Goal: Transaction & Acquisition: Purchase product/service

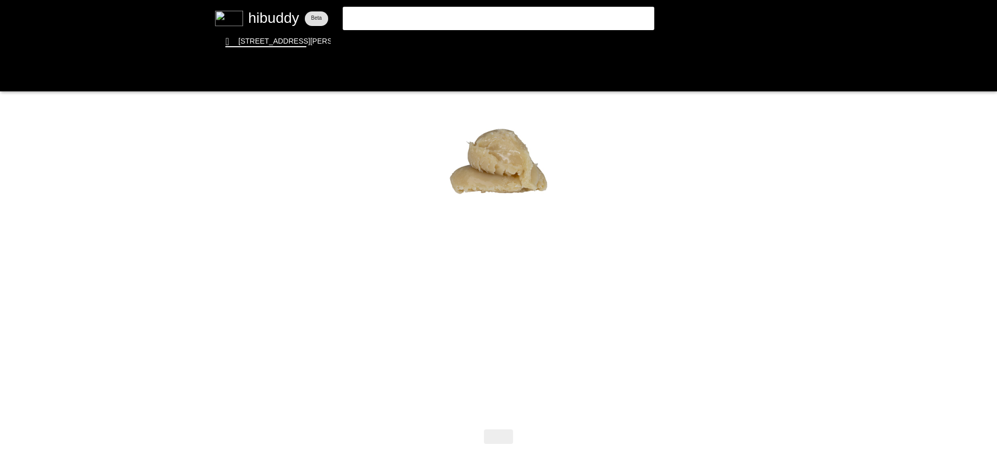
click at [265, 17] on flt-glass-pane at bounding box center [498, 236] width 997 height 473
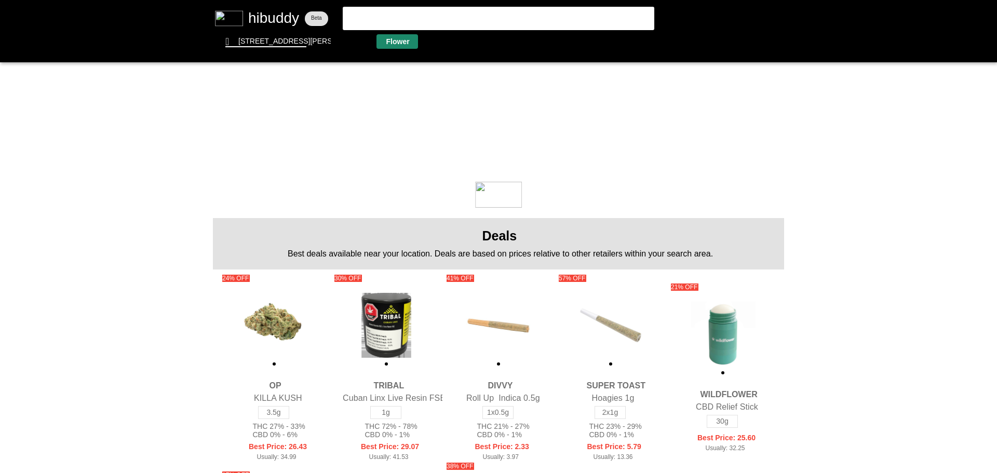
click at [401, 35] on flt-glass-pane at bounding box center [498, 236] width 997 height 473
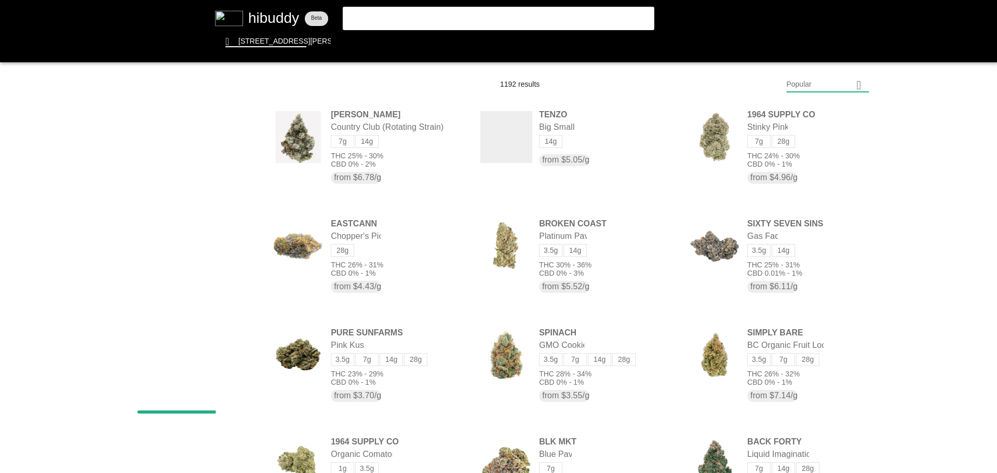
click at [819, 83] on flt-glass-pane at bounding box center [498, 236] width 997 height 473
click at [799, 360] on flt-glass-pane at bounding box center [498, 236] width 997 height 473
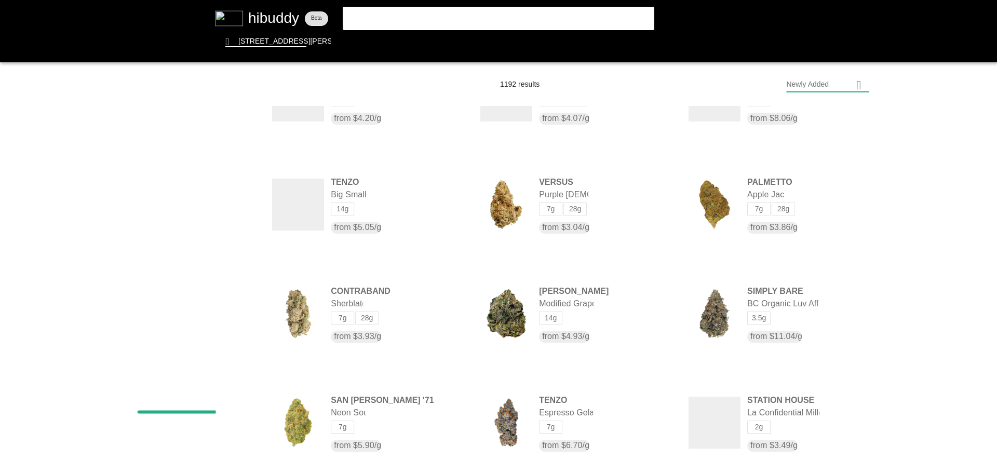
click at [234, 285] on flt-glass-pane at bounding box center [498, 236] width 997 height 473
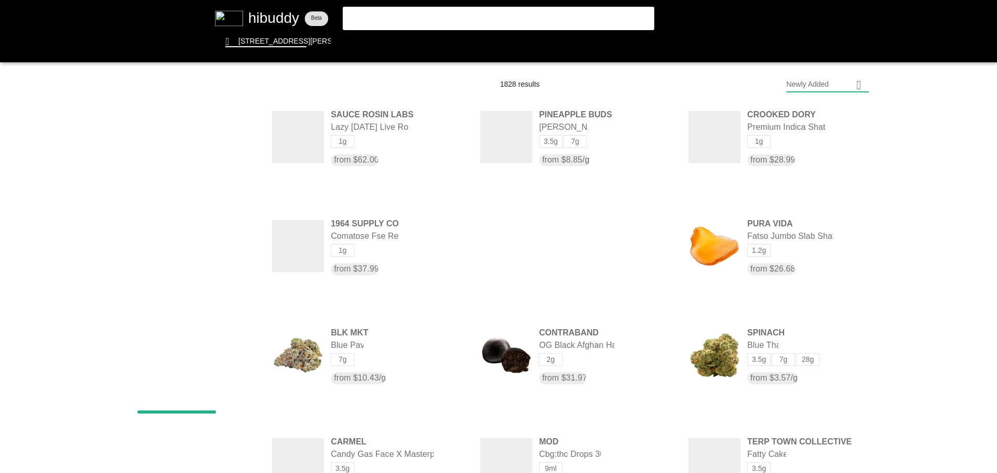
click at [237, 207] on flt-glass-pane at bounding box center [498, 236] width 997 height 473
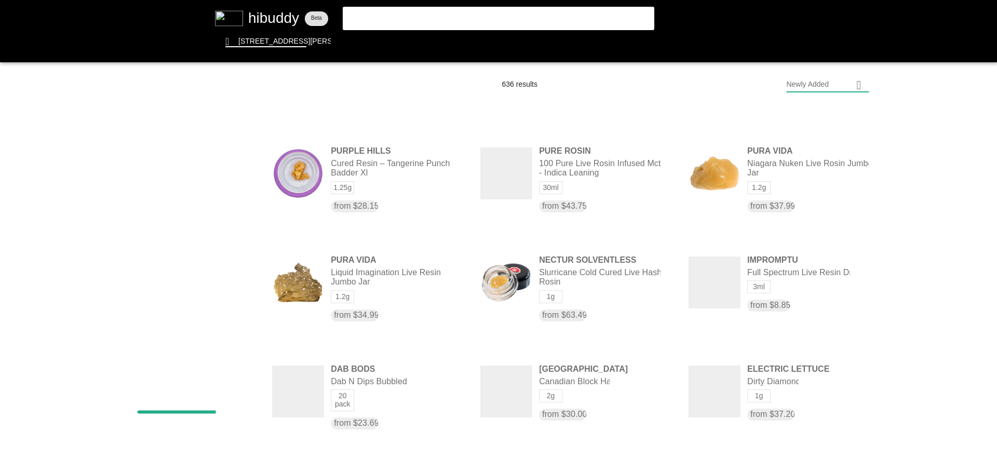
click at [238, 310] on flt-glass-pane at bounding box center [498, 236] width 997 height 473
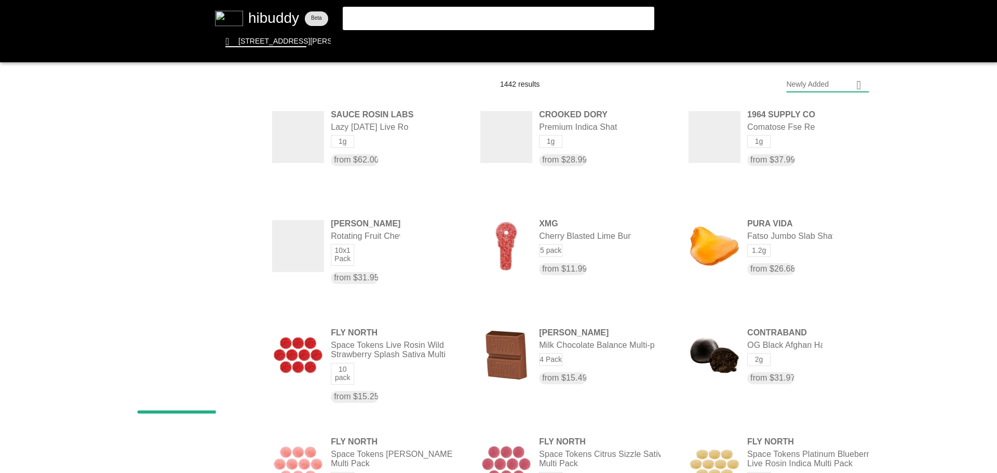
click at [236, 281] on flt-glass-pane at bounding box center [498, 236] width 997 height 473
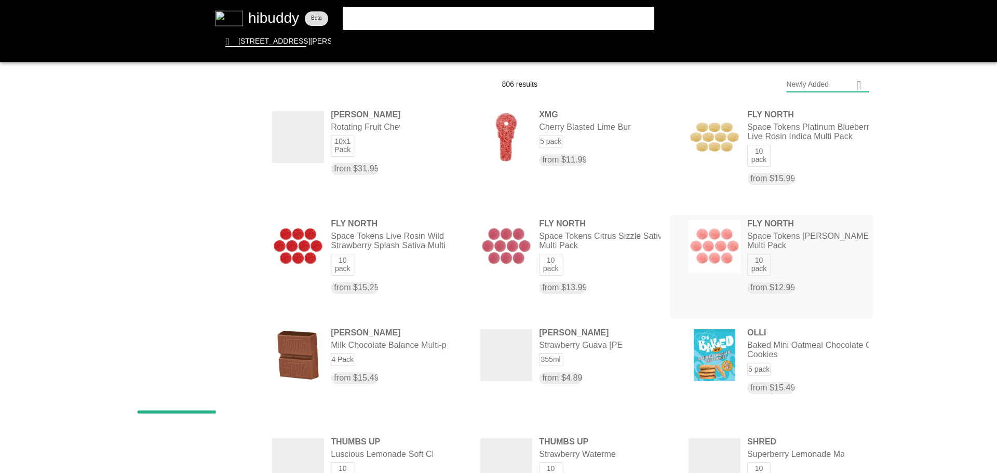
click at [709, 235] on flt-glass-pane at bounding box center [498, 236] width 997 height 473
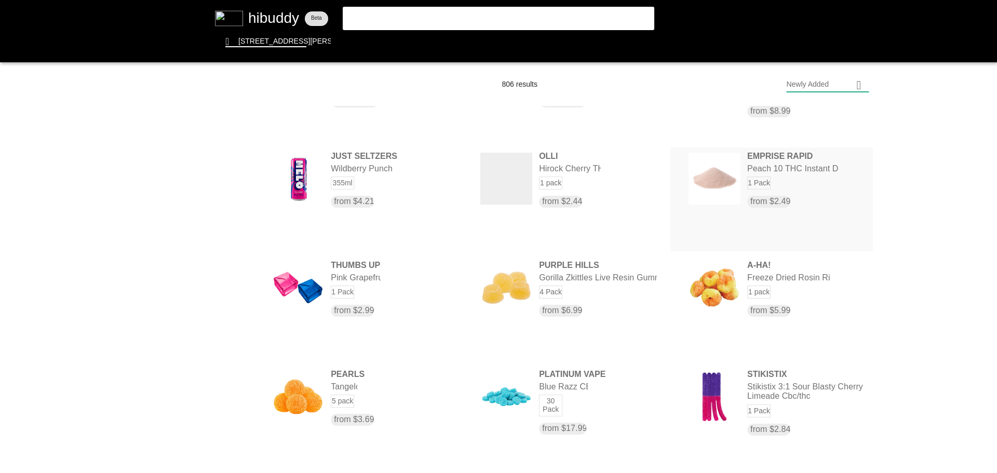
click at [778, 153] on flt-glass-pane at bounding box center [498, 236] width 997 height 473
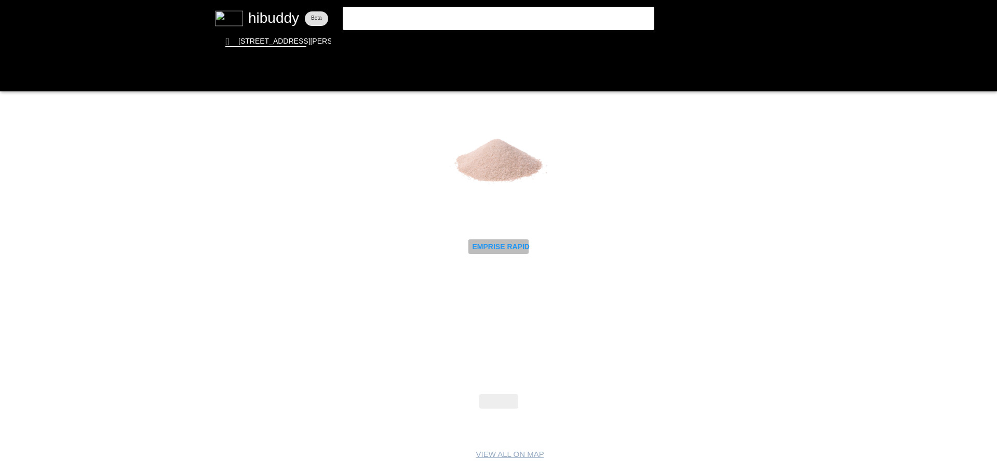
click at [515, 250] on flt-glass-pane at bounding box center [498, 236] width 997 height 473
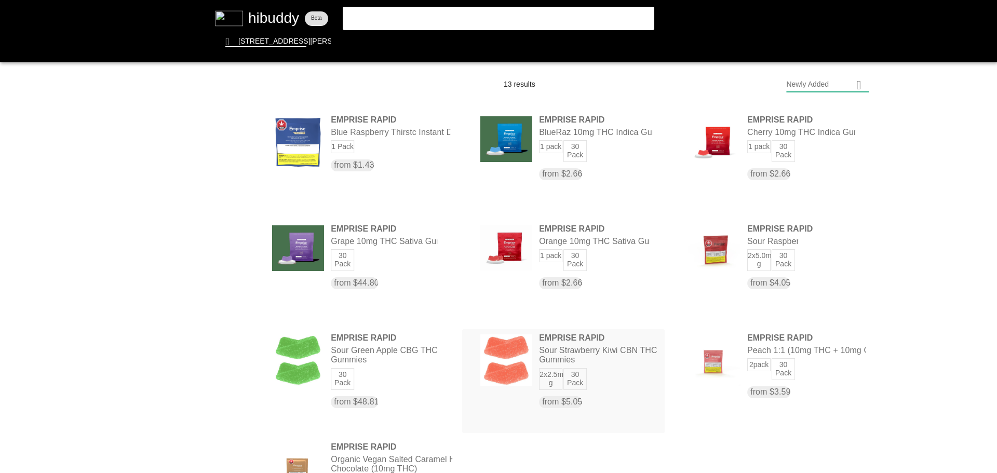
click at [617, 372] on flt-glass-pane at bounding box center [498, 236] width 997 height 473
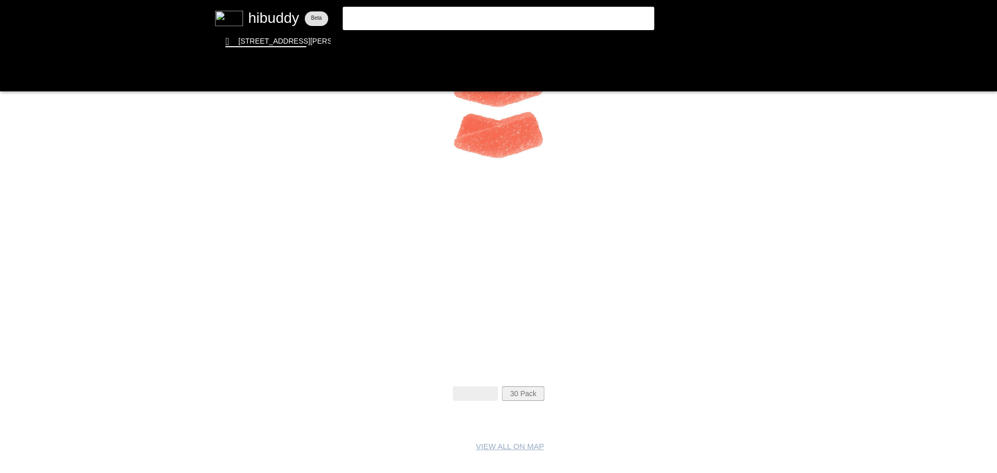
click at [535, 396] on flt-glass-pane at bounding box center [498, 236] width 997 height 473
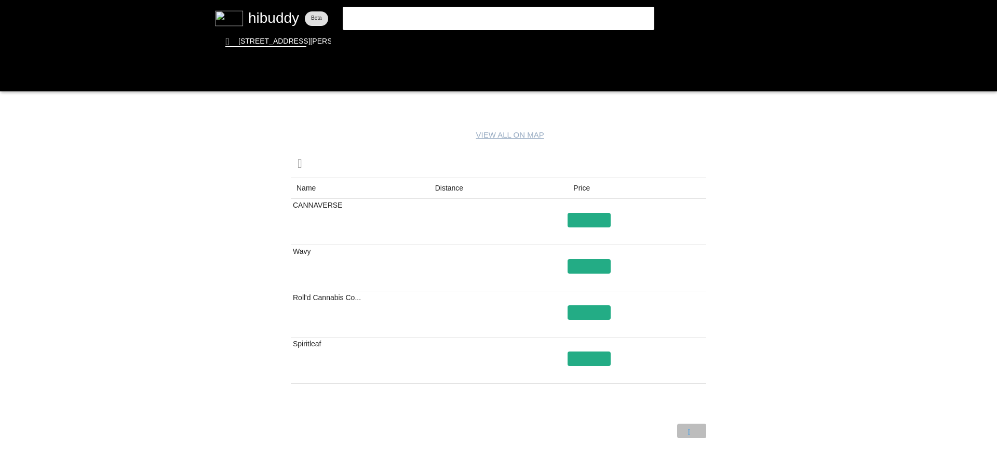
click at [682, 426] on flt-glass-pane at bounding box center [498, 236] width 997 height 473
click at [663, 437] on flt-glass-pane at bounding box center [498, 236] width 997 height 473
click at [543, 47] on flt-glass-pane at bounding box center [498, 236] width 997 height 473
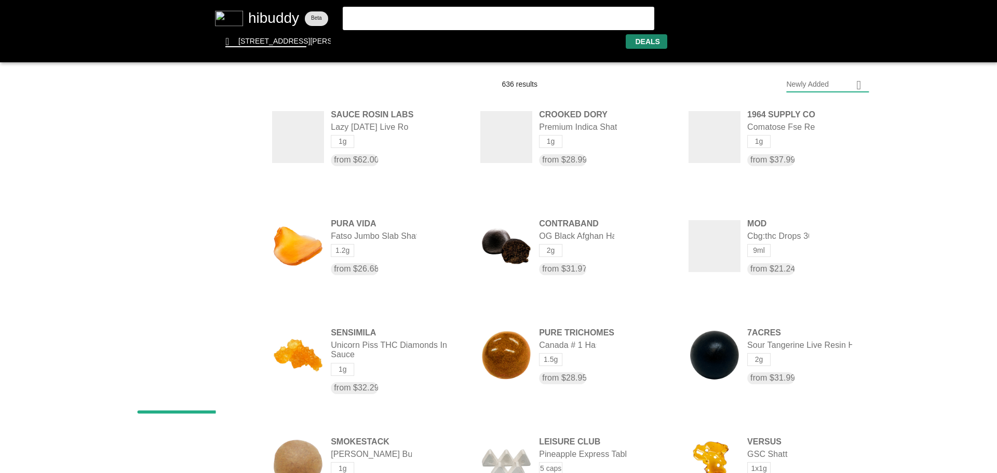
click at [660, 35] on flt-glass-pane at bounding box center [498, 236] width 997 height 473
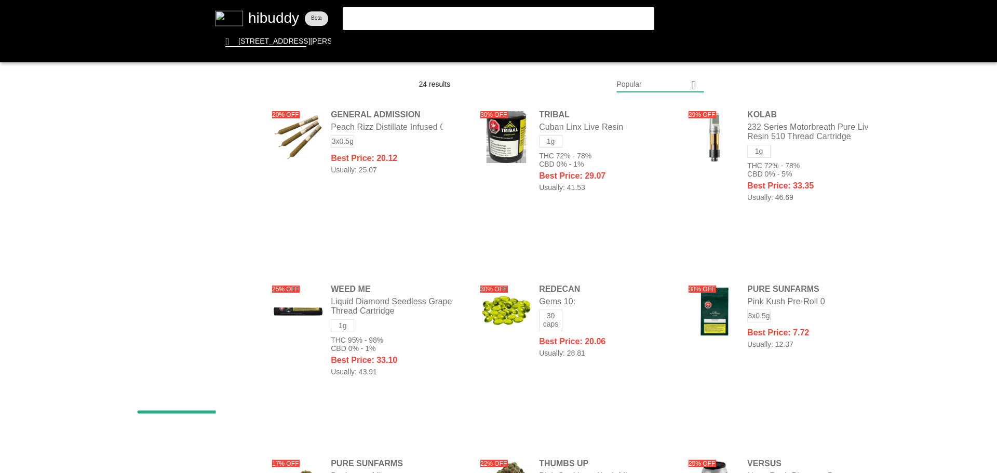
click at [236, 282] on flt-glass-pane at bounding box center [498, 236] width 997 height 473
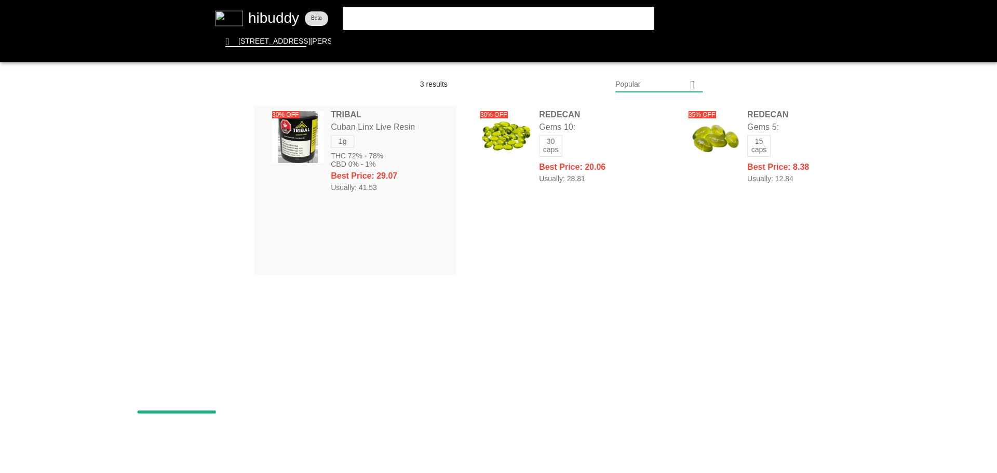
click at [292, 143] on flt-glass-pane at bounding box center [498, 236] width 997 height 473
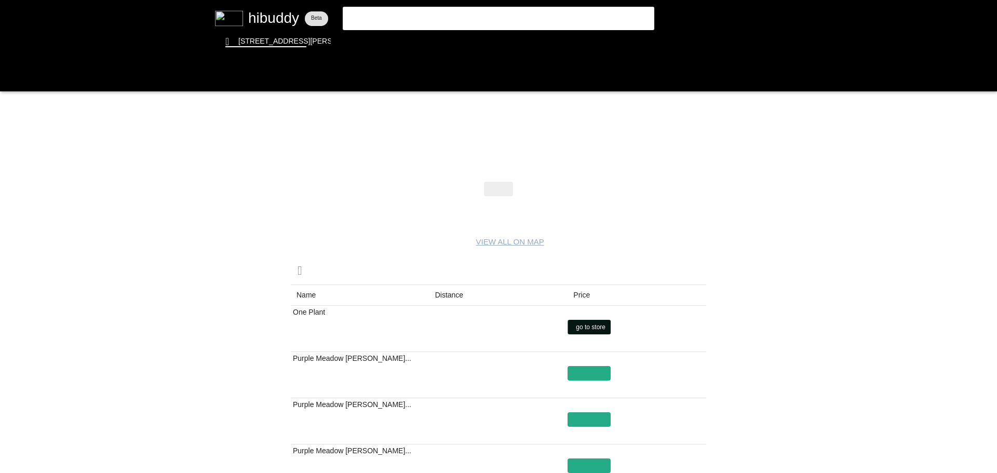
click at [580, 328] on flt-glass-pane at bounding box center [498, 236] width 997 height 473
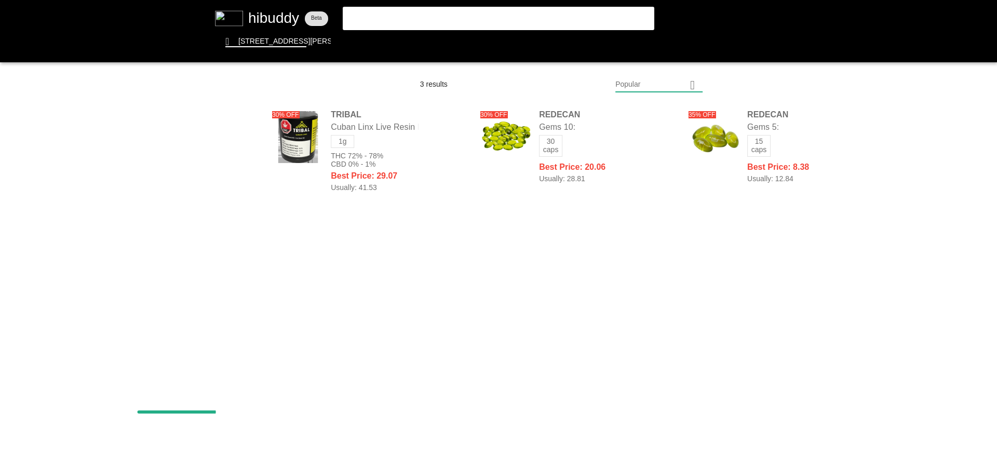
click at [240, 206] on flt-glass-pane at bounding box center [498, 236] width 997 height 473
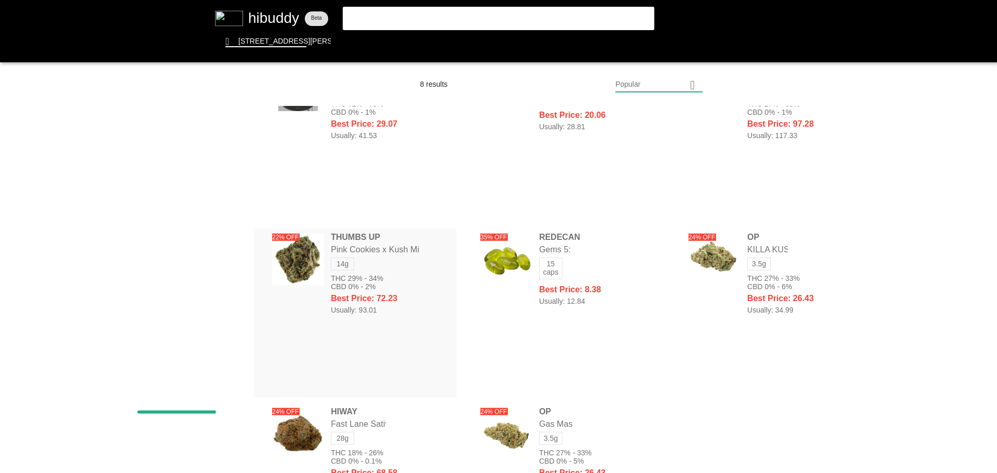
click at [393, 263] on flt-glass-pane at bounding box center [498, 236] width 997 height 473
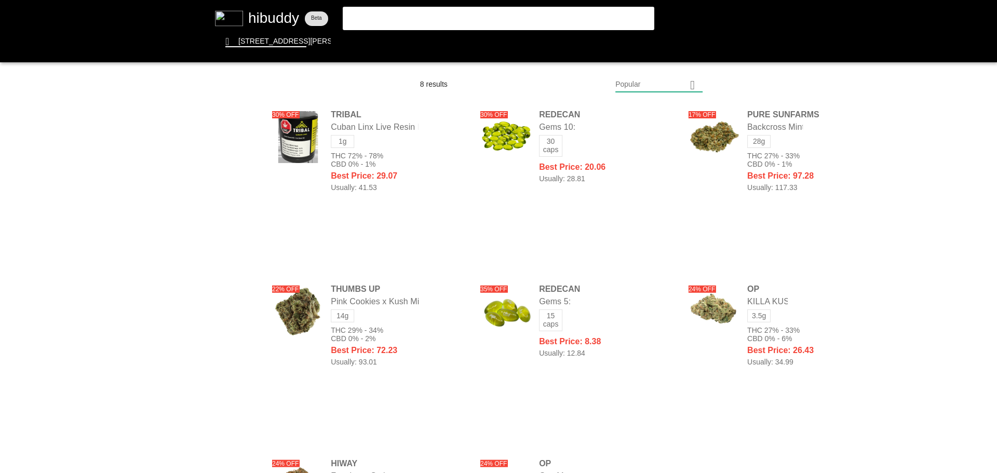
click at [236, 262] on flt-glass-pane at bounding box center [498, 236] width 997 height 473
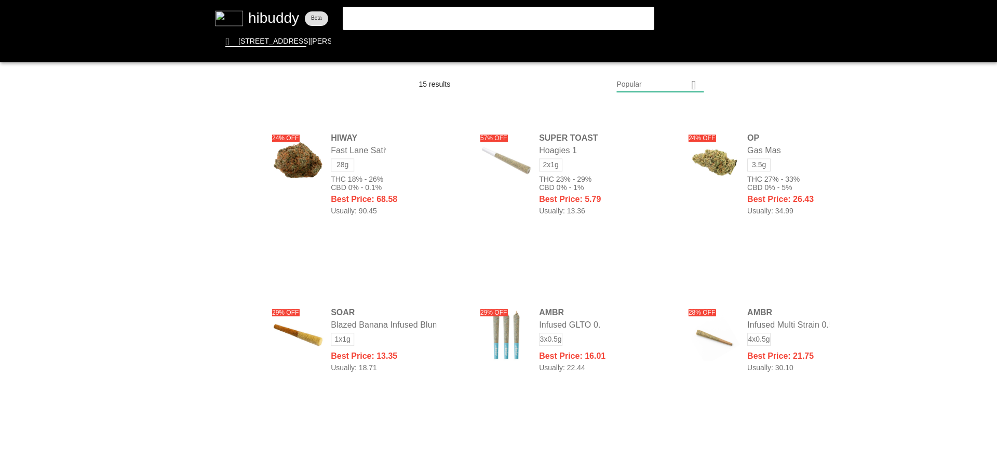
click at [236, 307] on flt-glass-pane at bounding box center [498, 236] width 997 height 473
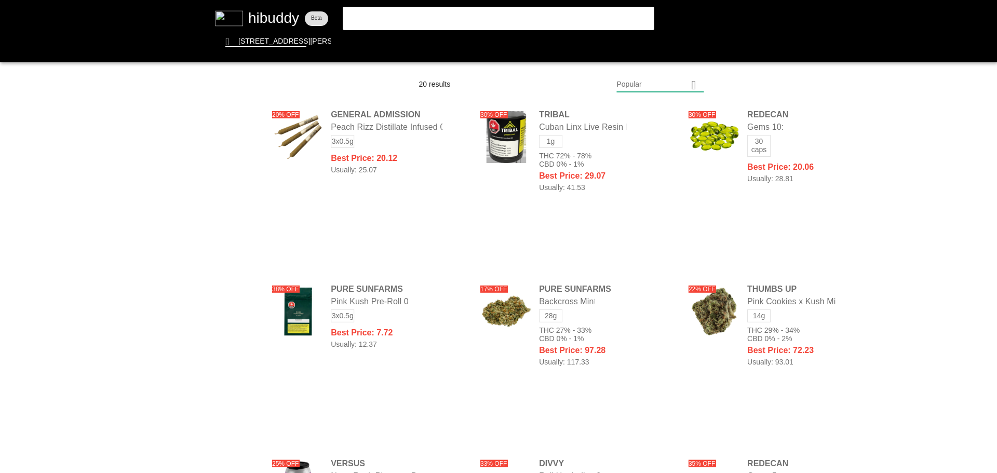
click at [235, 212] on flt-glass-pane at bounding box center [498, 236] width 997 height 473
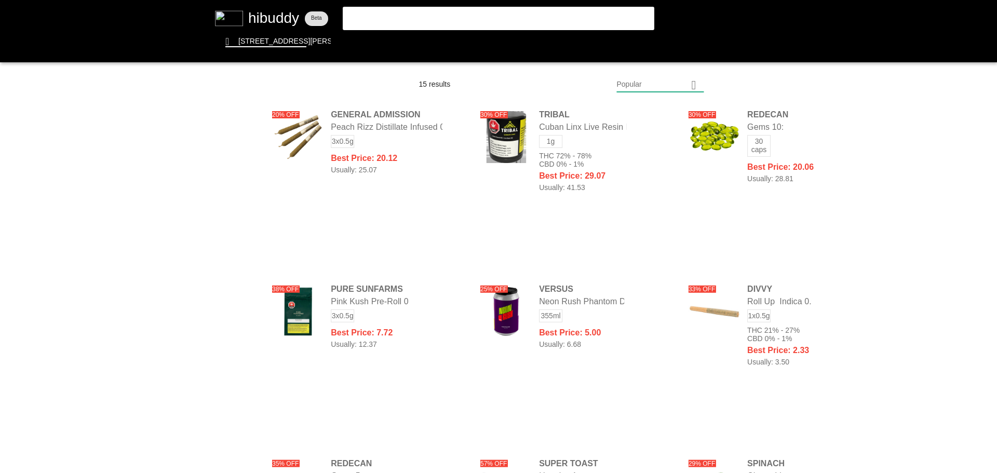
click at [239, 261] on flt-glass-pane at bounding box center [498, 236] width 997 height 473
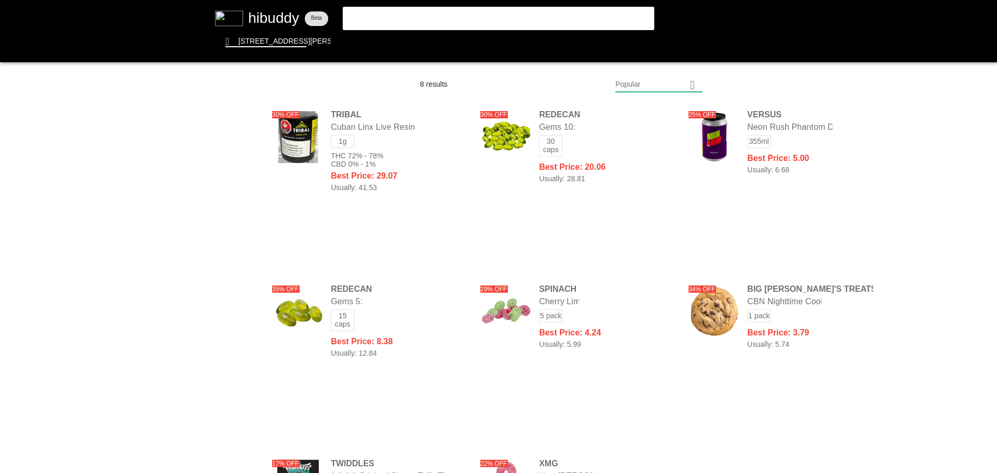
click at [237, 279] on flt-glass-pane at bounding box center [498, 236] width 997 height 473
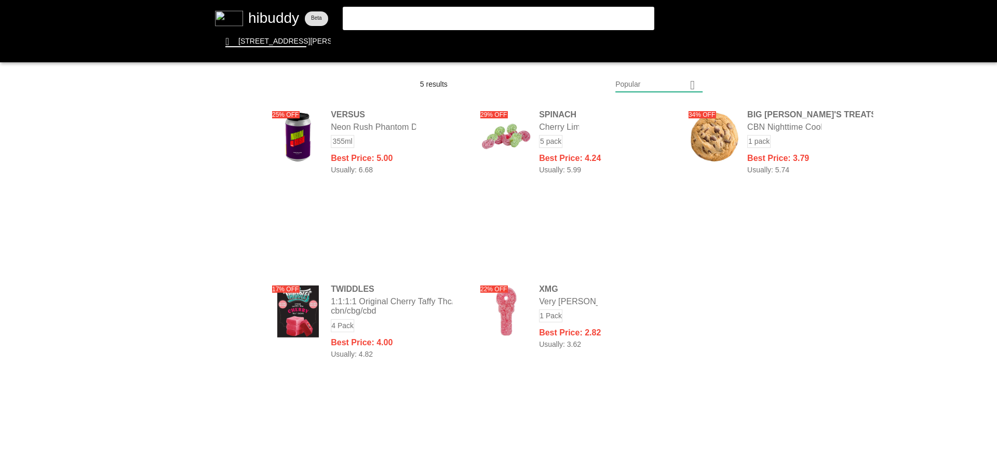
click at [240, 310] on flt-glass-pane at bounding box center [498, 236] width 997 height 473
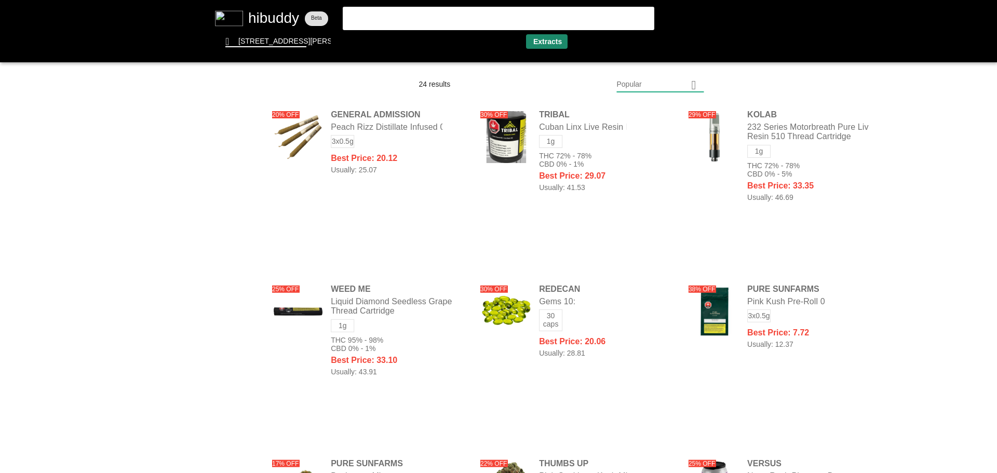
click at [553, 39] on flt-glass-pane at bounding box center [498, 236] width 997 height 473
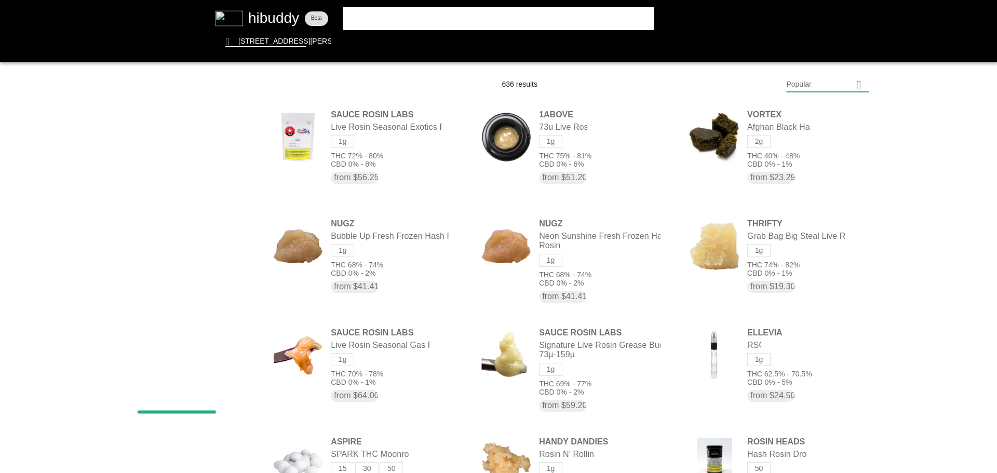
click at [832, 83] on flt-glass-pane at bounding box center [498, 236] width 997 height 473
click at [826, 121] on flt-glass-pane at bounding box center [498, 236] width 997 height 473
